Goal: Book appointment/travel/reservation

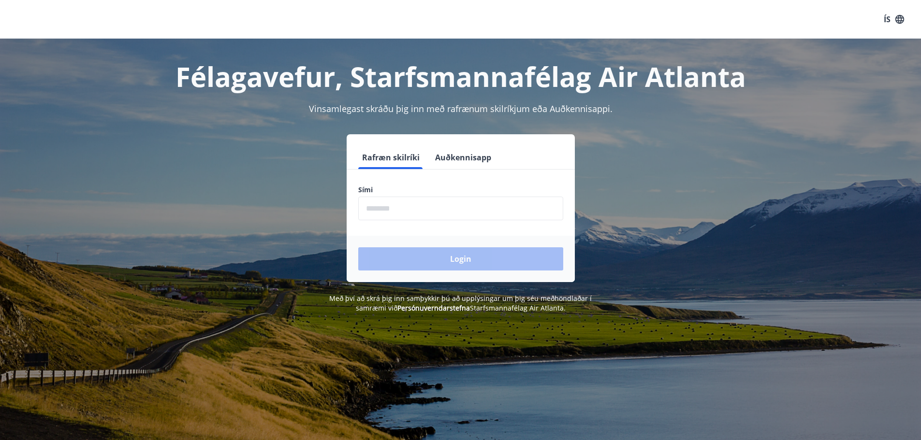
click at [414, 210] on input "phone" at bounding box center [460, 209] width 205 height 24
type input "********"
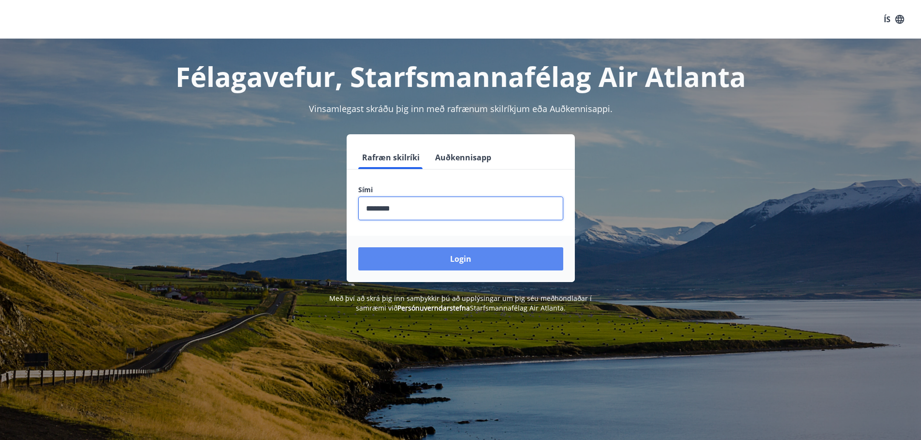
click at [422, 250] on button "Login" at bounding box center [460, 259] width 205 height 23
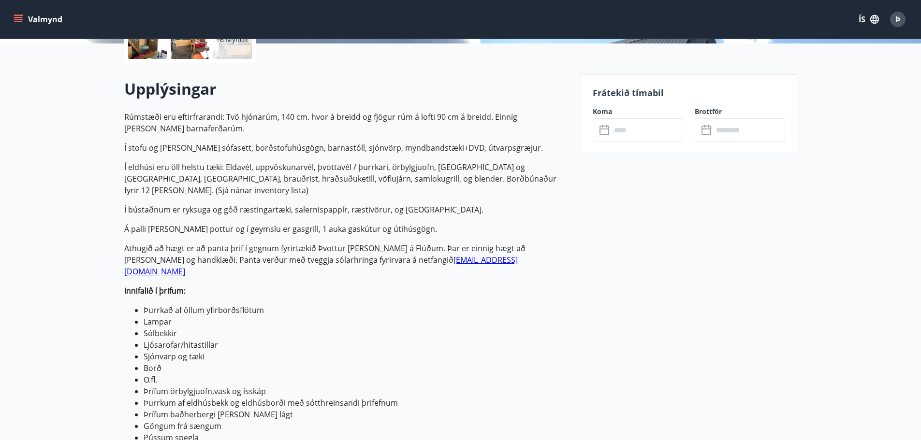
scroll to position [242, 0]
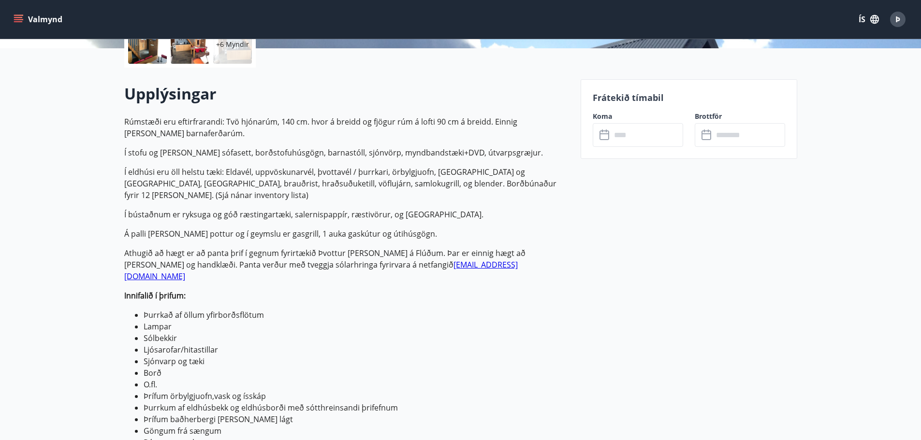
click at [630, 130] on input "text" at bounding box center [647, 135] width 72 height 24
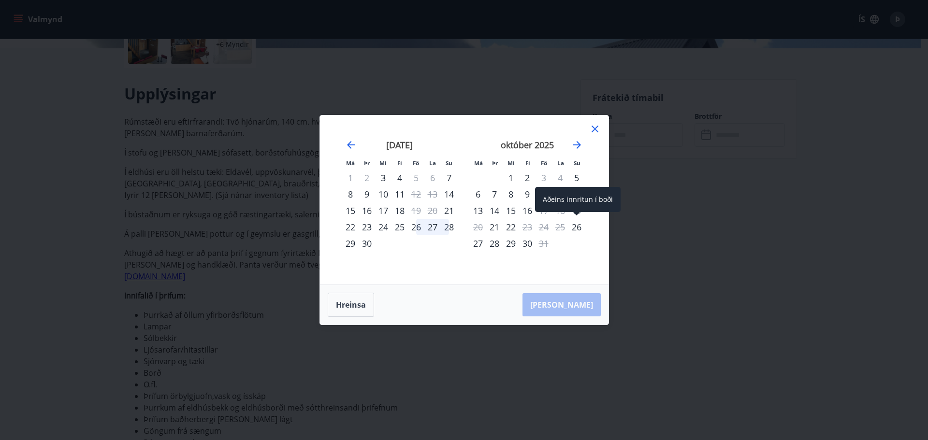
click at [577, 223] on div "26" at bounding box center [577, 227] width 16 height 16
click at [498, 243] on div "28" at bounding box center [494, 243] width 16 height 16
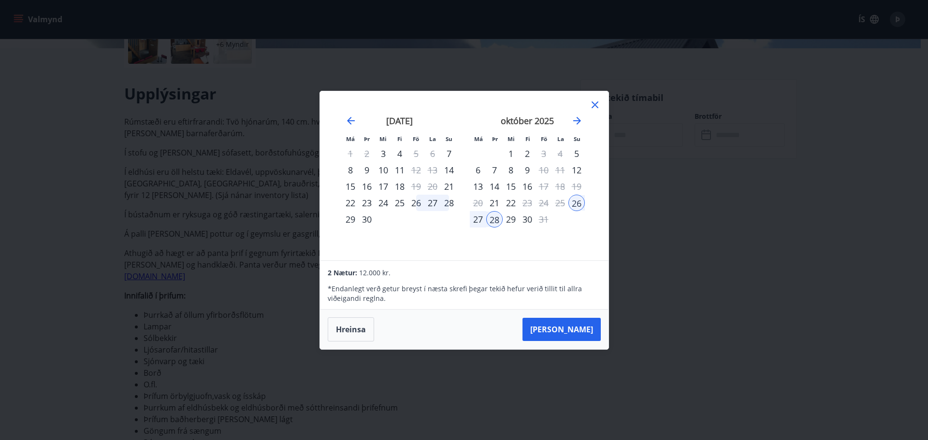
click at [599, 102] on icon at bounding box center [595, 105] width 12 height 12
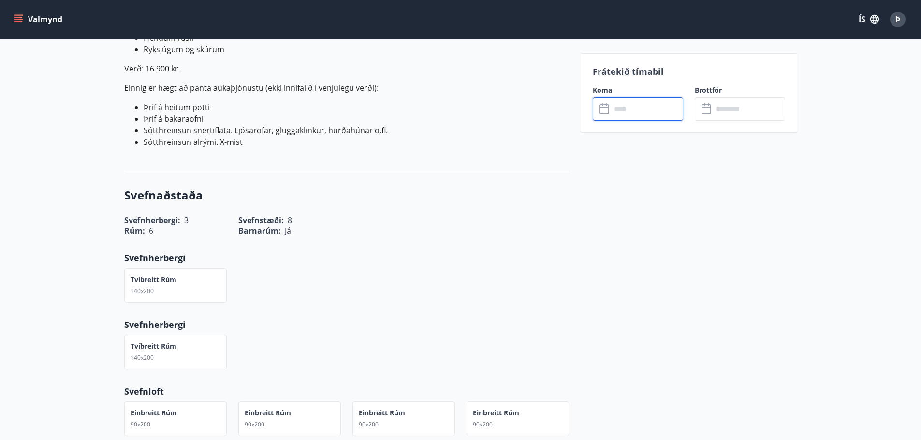
scroll to position [580, 0]
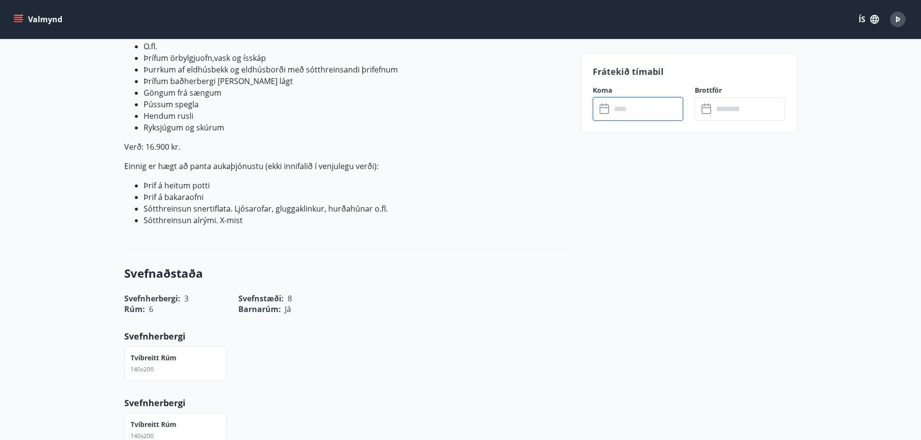
click at [649, 115] on input "text" at bounding box center [647, 109] width 72 height 24
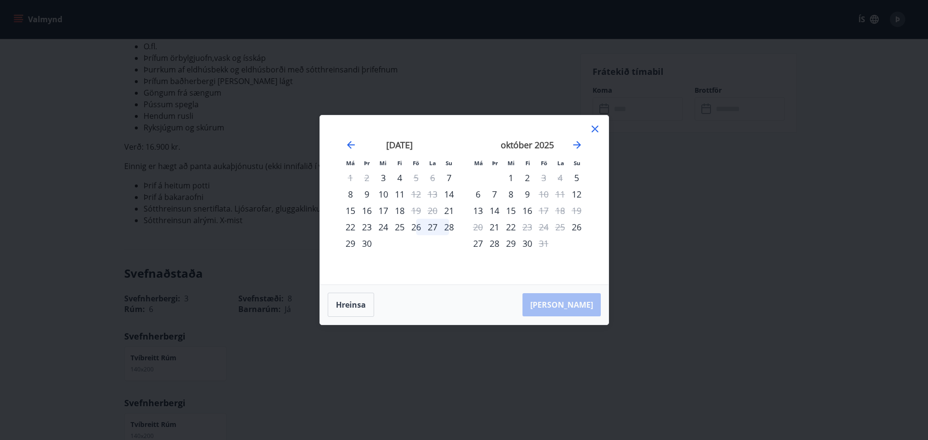
click at [599, 125] on icon at bounding box center [595, 129] width 12 height 12
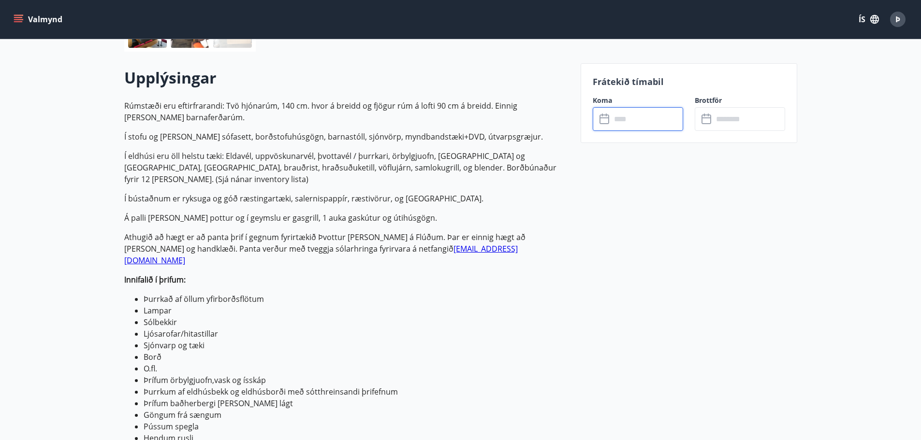
scroll to position [193, 0]
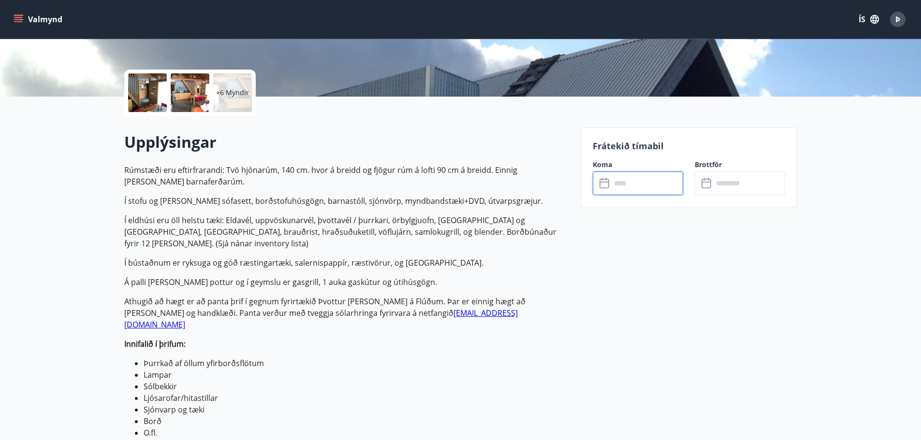
click at [631, 196] on div "Frátekið tímabil Koma ​ ​ Brottför ​ ​" at bounding box center [689, 168] width 217 height 80
click at [636, 186] on input "text" at bounding box center [647, 184] width 72 height 24
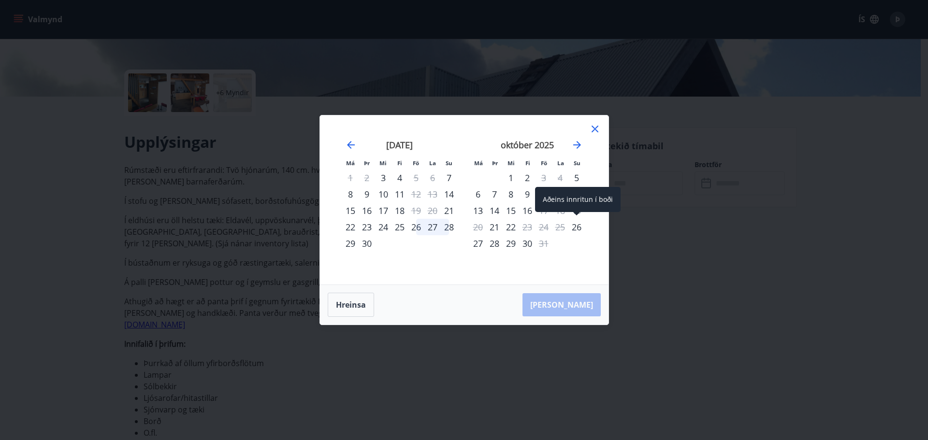
click at [581, 227] on div "26" at bounding box center [577, 227] width 16 height 16
click at [496, 243] on div "28" at bounding box center [494, 243] width 16 height 16
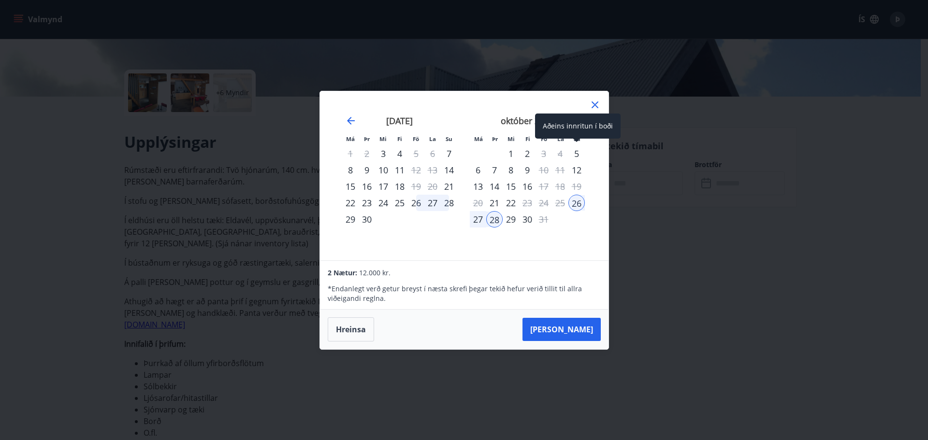
click at [584, 119] on div "Aðeins innritun í boði" at bounding box center [578, 126] width 86 height 25
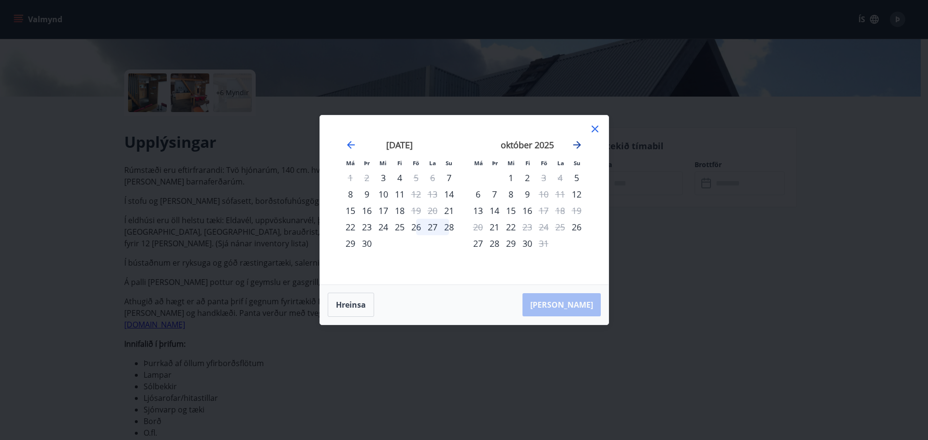
click at [574, 147] on icon "Move forward to switch to the next month." at bounding box center [578, 145] width 12 height 12
click at [597, 127] on icon at bounding box center [595, 129] width 7 height 7
